Goal: Check status: Check status

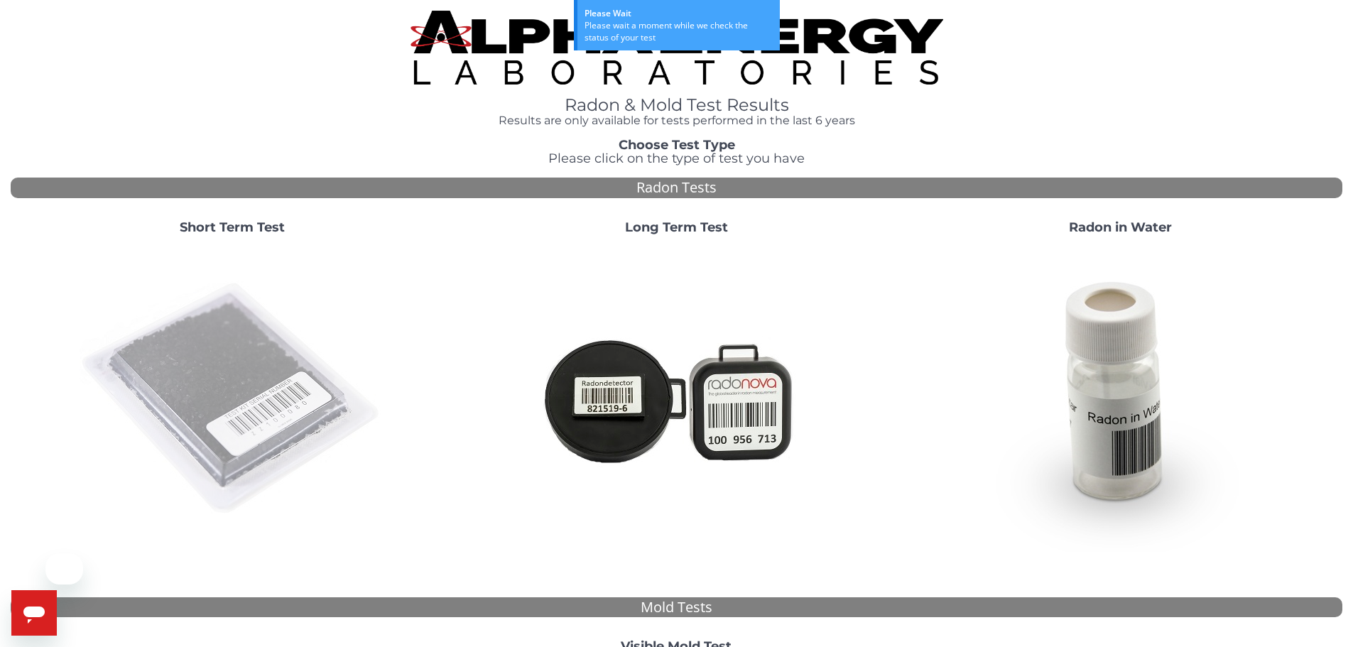
click at [230, 350] on img at bounding box center [232, 399] width 305 height 305
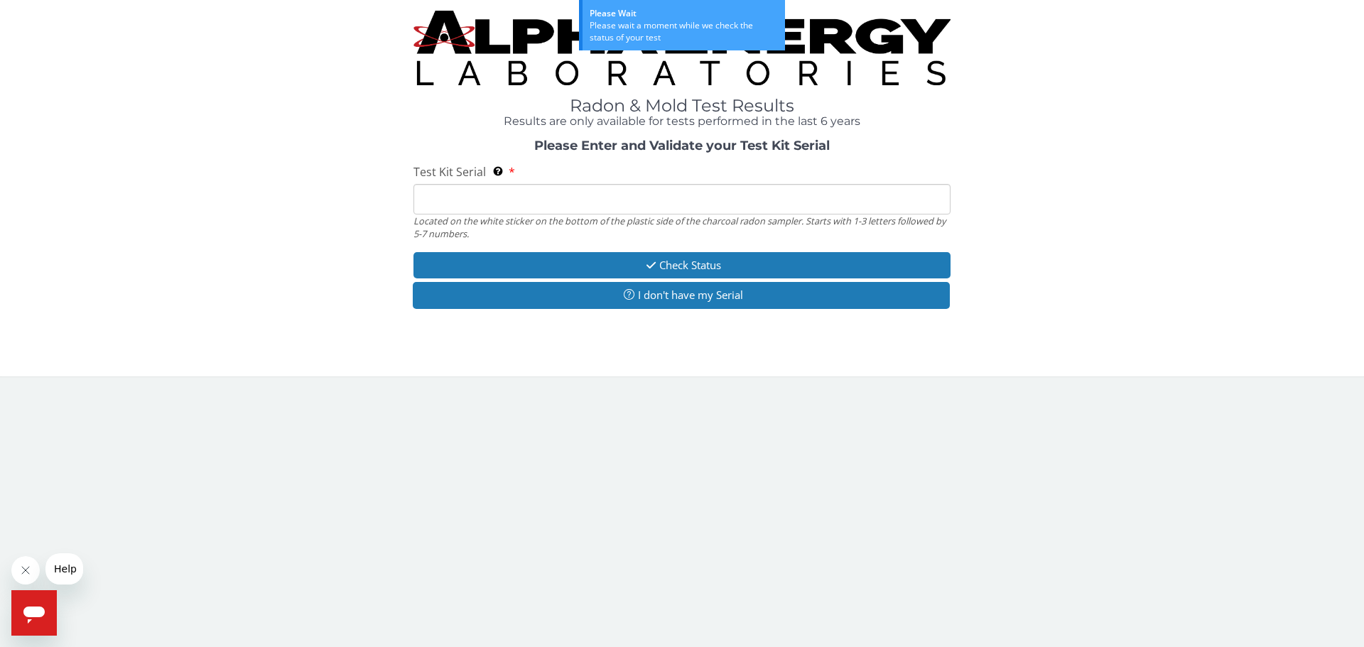
click at [805, 202] on input "Test Kit Serial Located on the white sticker on the bottom of the plastic side …" at bounding box center [681, 199] width 537 height 31
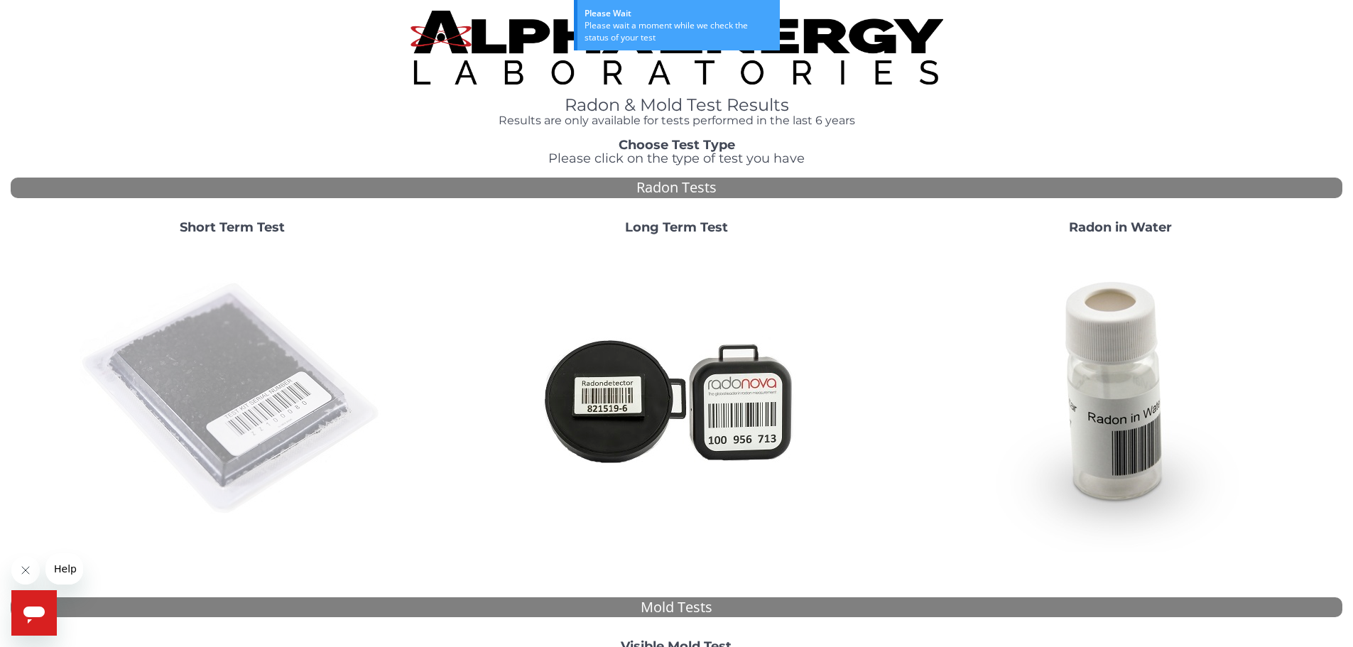
click at [261, 426] on img at bounding box center [232, 399] width 305 height 305
